Goal: Check status: Check status

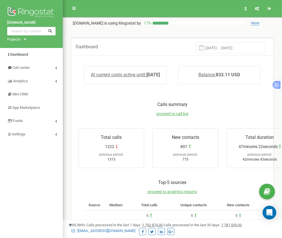
click at [231, 47] on input "[DATE] - [DATE]" at bounding box center [230, 47] width 69 height 11
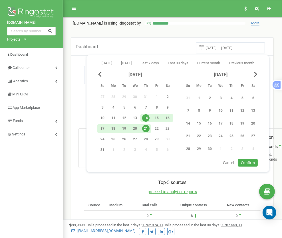
click at [147, 128] on div "21" at bounding box center [145, 128] width 7 height 7
click at [251, 160] on span "Confirm" at bounding box center [248, 162] width 14 height 5
type input "21.08.2025 - 21.08.2025"
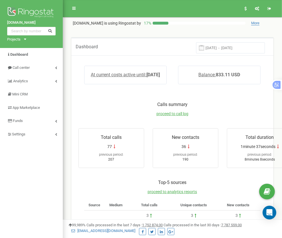
click at [226, 49] on input "21.08.2025 - 21.08.2025" at bounding box center [230, 47] width 69 height 11
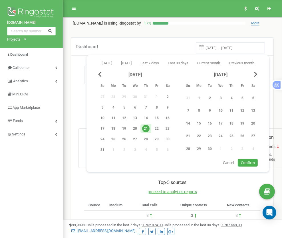
click at [148, 127] on div "21" at bounding box center [145, 128] width 7 height 7
click at [244, 161] on span "Confirm" at bounding box center [248, 162] width 14 height 5
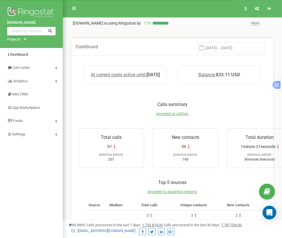
click at [232, 40] on div "Dashboard 21.08.2025 - 21.08.2025" at bounding box center [172, 46] width 202 height 18
click at [231, 44] on input "21.08.2025 - 21.08.2025" at bounding box center [230, 47] width 69 height 11
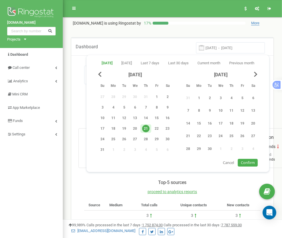
click at [145, 126] on div "21" at bounding box center [145, 128] width 7 height 7
click at [249, 160] on span "Confirm" at bounding box center [248, 162] width 14 height 5
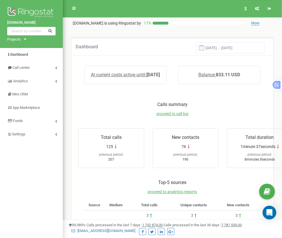
click at [231, 46] on input "21.08.2025 - 21.08.2025" at bounding box center [230, 47] width 69 height 11
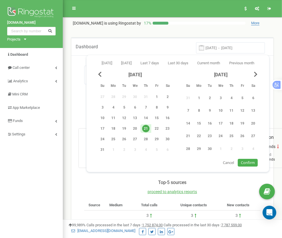
click at [246, 161] on span "Confirm" at bounding box center [248, 162] width 14 height 5
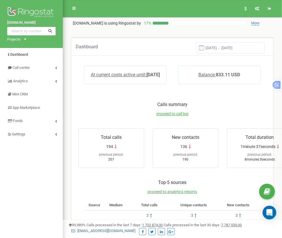
click at [249, 49] on input "21.08.2025 - 21.08.2025" at bounding box center [230, 47] width 69 height 11
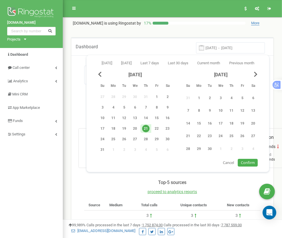
click at [249, 161] on span "Confirm" at bounding box center [248, 162] width 14 height 5
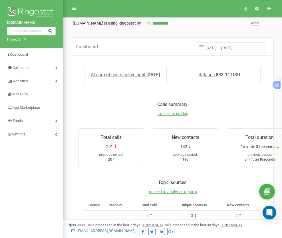
click at [228, 46] on input "21.08.2025 - 21.08.2025" at bounding box center [230, 47] width 69 height 11
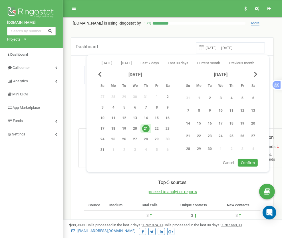
click at [251, 160] on span "Confirm" at bounding box center [248, 162] width 14 height 5
